Goal: Task Accomplishment & Management: Manage account settings

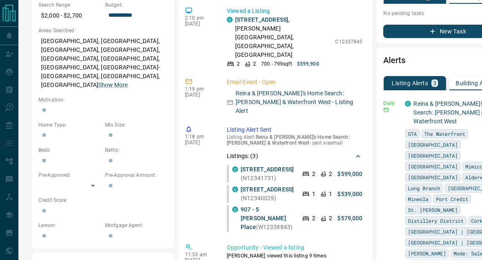
scroll to position [307, 20]
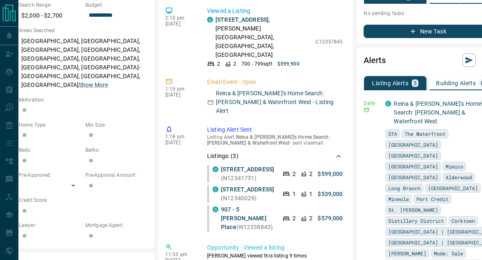
click at [482, 103] on icon "button" at bounding box center [487, 103] width 8 height 8
click at [458, 129] on link "Edit" at bounding box center [454, 132] width 18 height 8
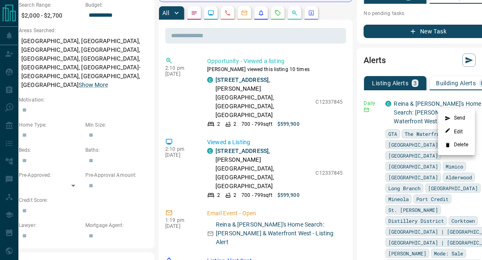
click at [178, 94] on div at bounding box center [241, 130] width 482 height 260
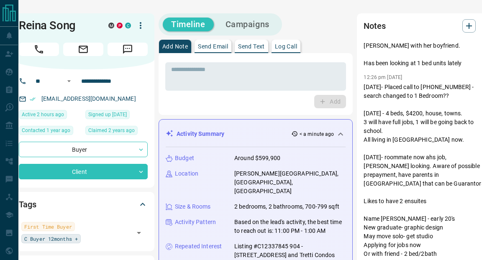
scroll to position [0, 0]
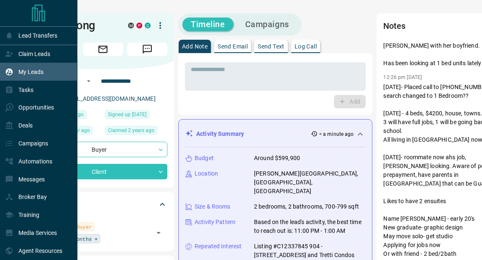
click at [17, 72] on div "My Leads" at bounding box center [24, 72] width 39 height 14
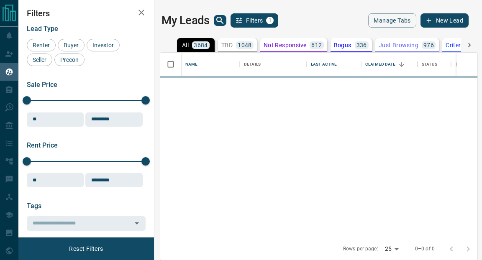
scroll to position [186, 317]
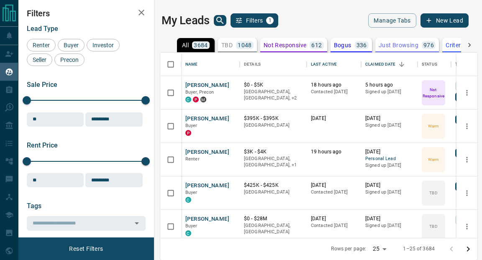
click at [217, 18] on icon "search button" at bounding box center [219, 20] width 7 height 7
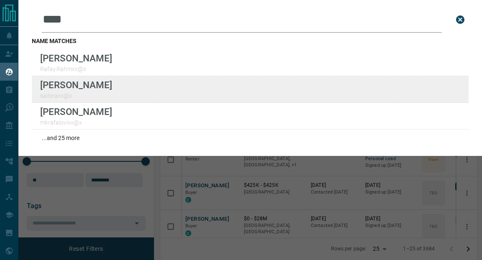
click at [0, 0] on div "Lead Transfers Claim Leads My Leads Tasks Opportunities Deals Campaigns Automat…" at bounding box center [241, 130] width 482 height 260
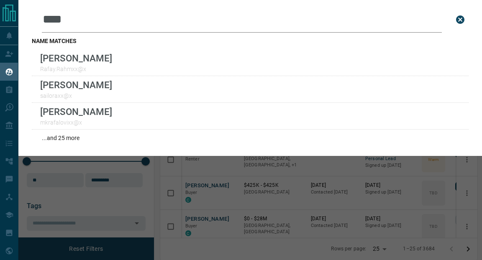
drag, startPoint x: 93, startPoint y: 22, endPoint x: 28, endPoint y: 21, distance: 64.5
click at [28, 21] on div "Leads Search Bar **** Search for a lead by name, email, phone, or id name match…" at bounding box center [250, 78] width 464 height 156
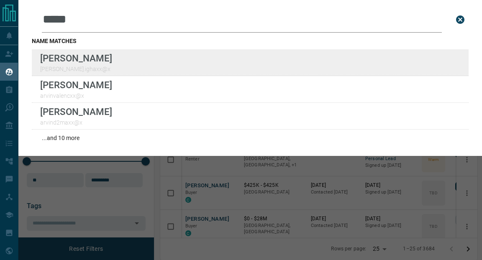
type input "*****"
click at [0, 0] on div "Lead Transfers Claim Leads My Leads Tasks Opportunities Deals Campaigns Automat…" at bounding box center [241, 130] width 482 height 260
